Goal: Task Accomplishment & Management: Manage account settings

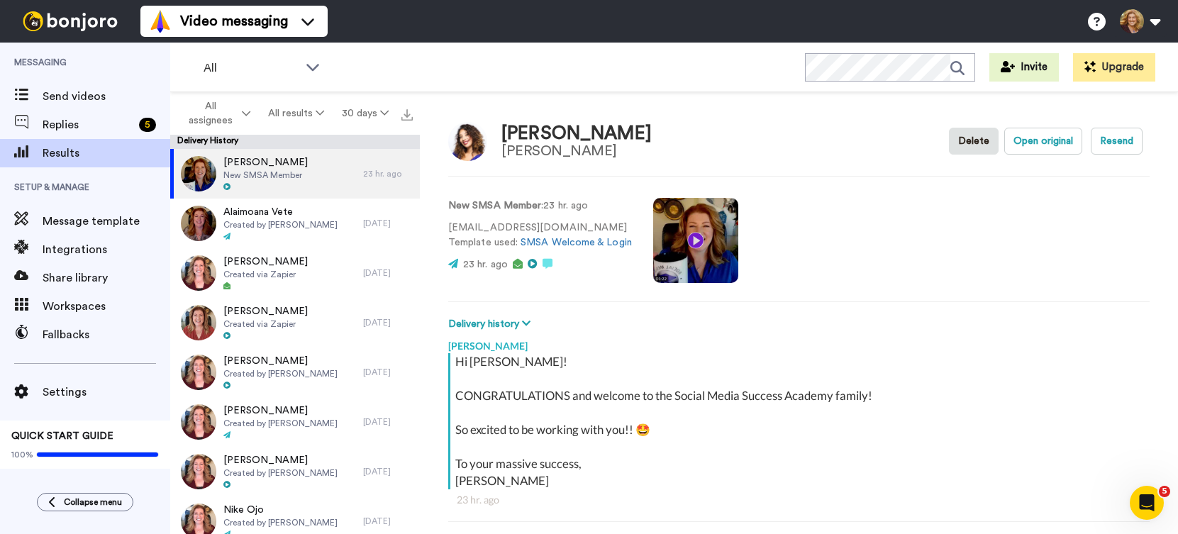
type textarea "x"
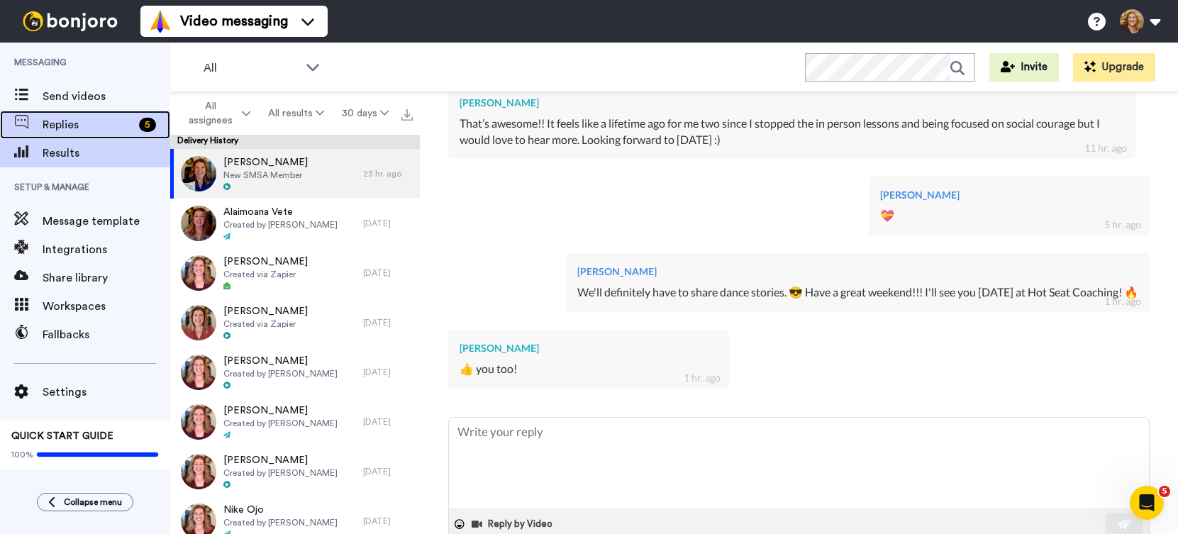
click at [58, 123] on span "Replies" at bounding box center [88, 124] width 91 height 17
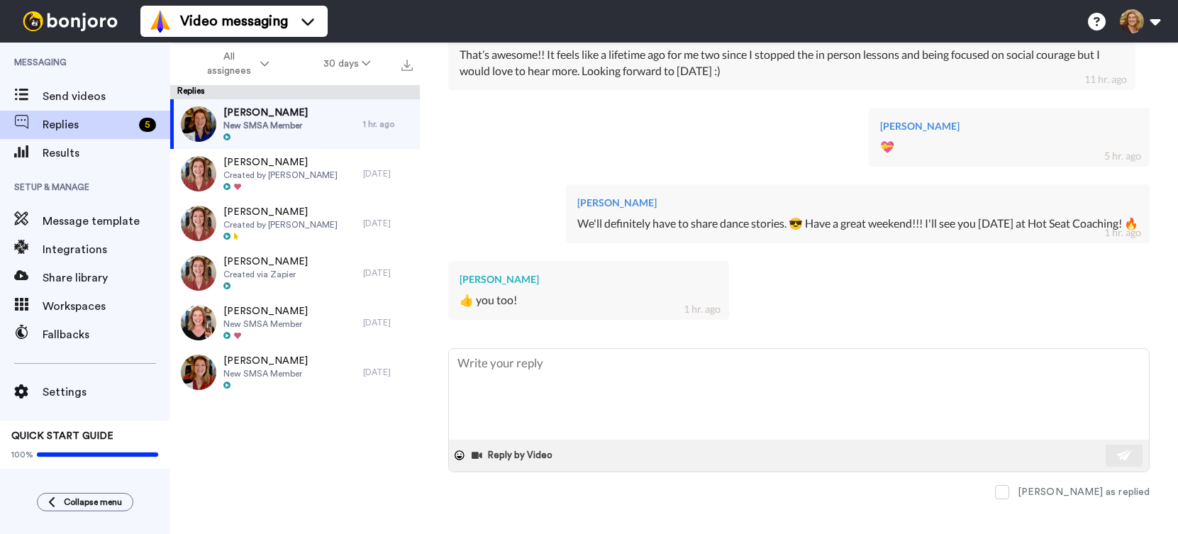
scroll to position [856, 0]
type textarea "x"
